Goal: Check status: Check status

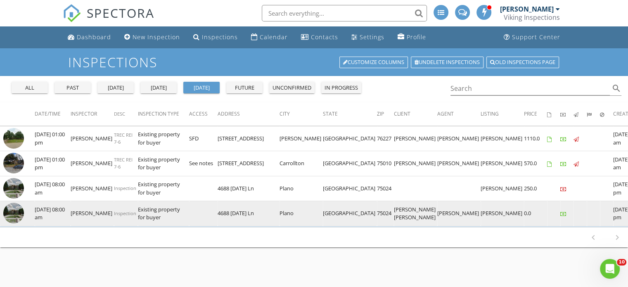
click at [15, 220] on img at bounding box center [13, 213] width 21 height 21
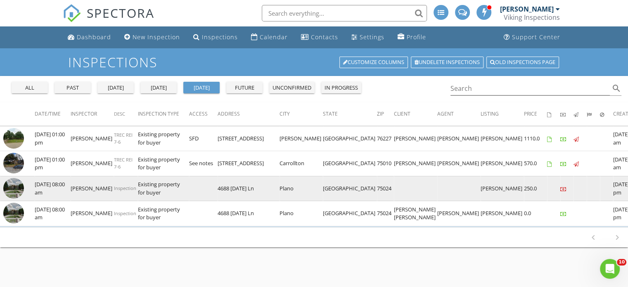
click at [8, 187] on img at bounding box center [13, 188] width 21 height 21
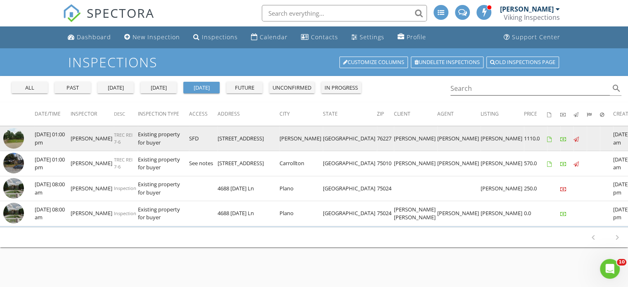
click at [14, 139] on img at bounding box center [13, 138] width 21 height 21
